Goal: Find specific page/section

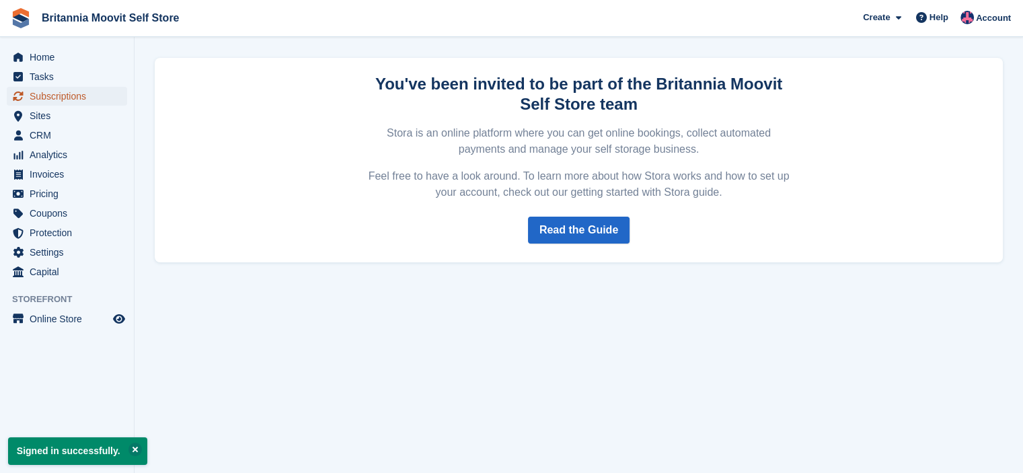
click at [57, 98] on span "Subscriptions" at bounding box center [70, 96] width 81 height 19
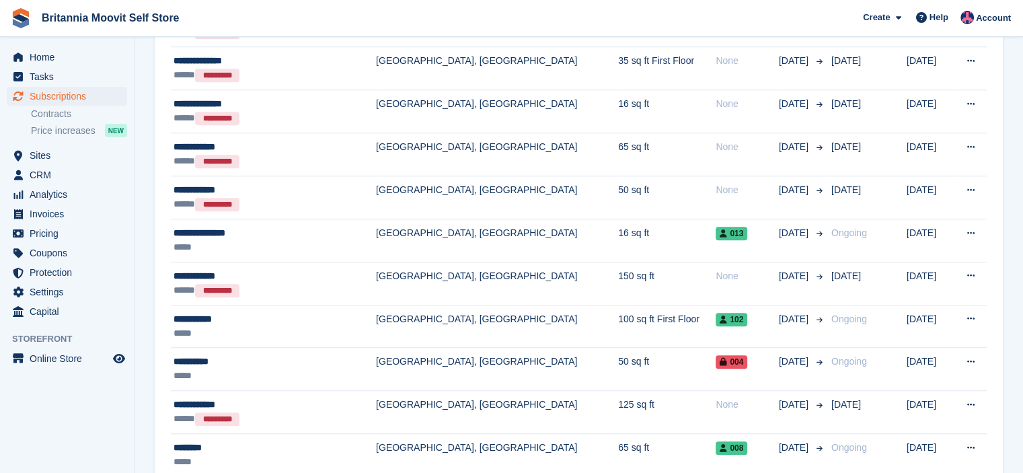
scroll to position [1210, 0]
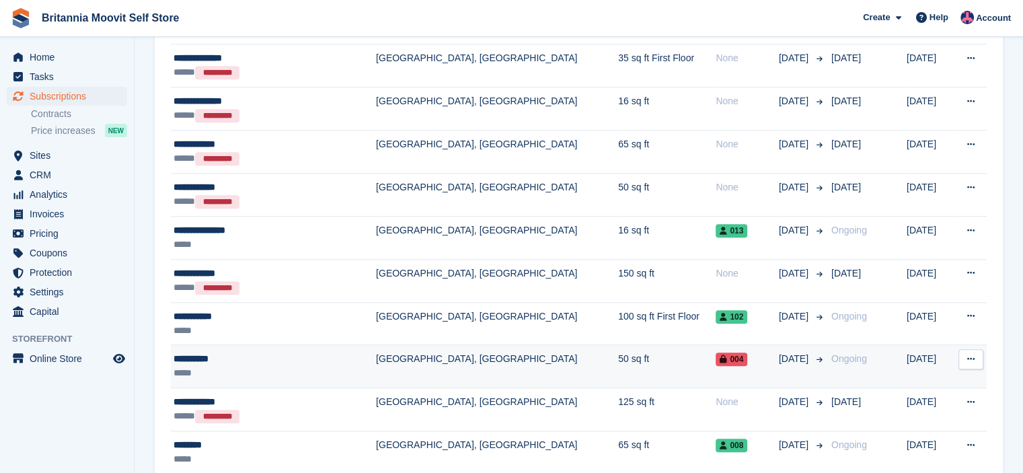
click at [207, 357] on div "**********" at bounding box center [256, 359] width 167 height 14
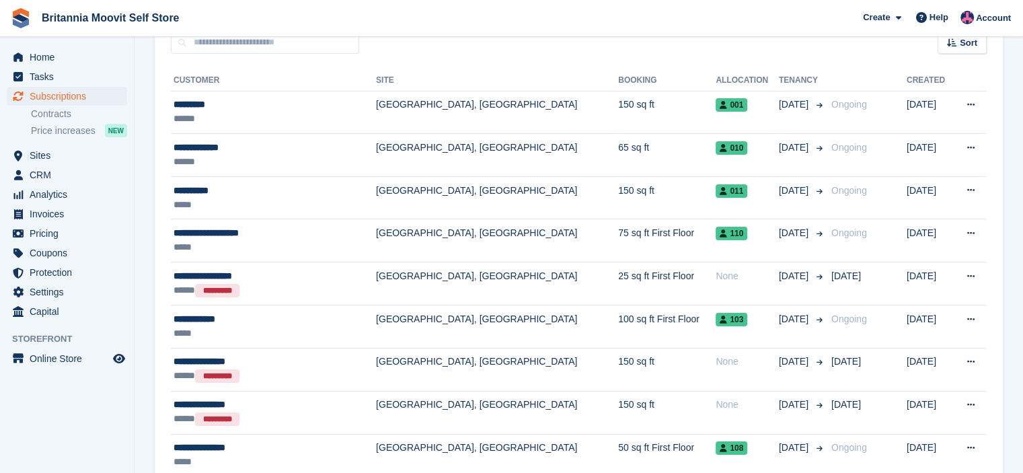
scroll to position [67, 0]
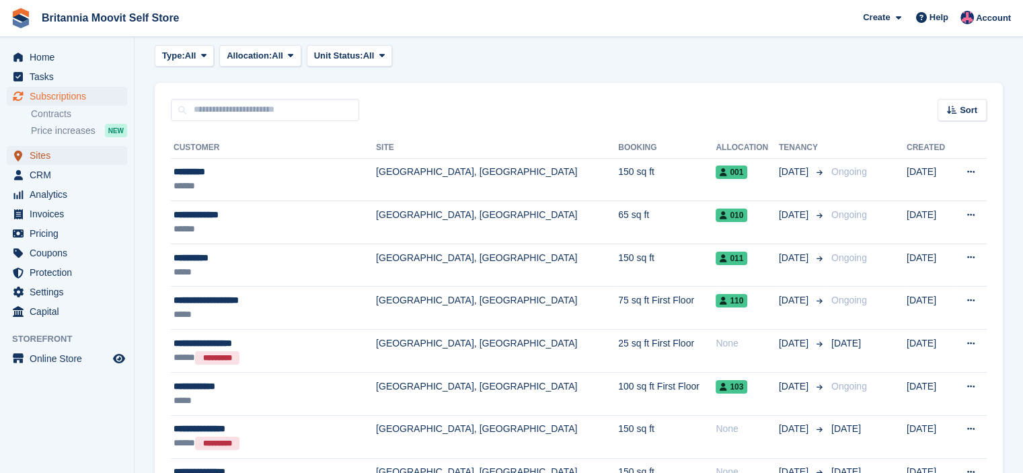
click at [33, 153] on span "Sites" at bounding box center [70, 155] width 81 height 19
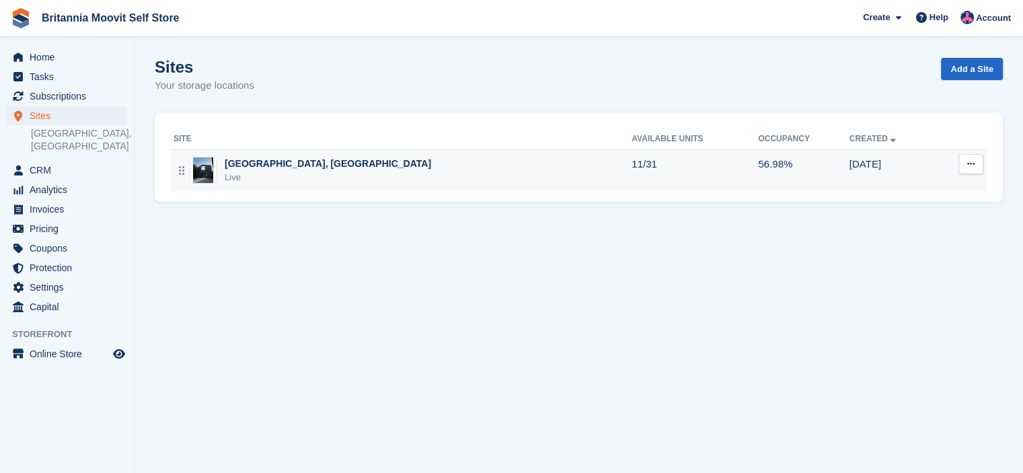
click at [238, 161] on div "[GEOGRAPHIC_DATA], [GEOGRAPHIC_DATA]" at bounding box center [328, 164] width 206 height 14
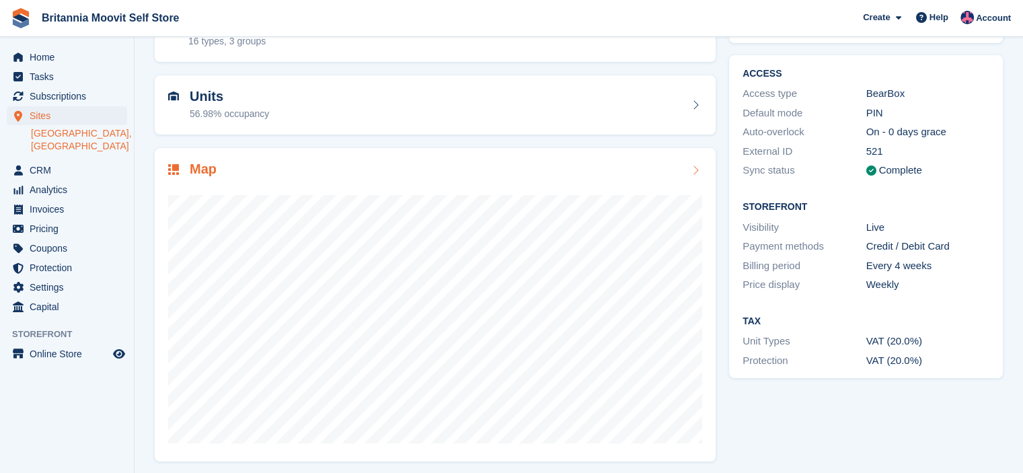
scroll to position [100, 0]
